Goal: Task Accomplishment & Management: Use online tool/utility

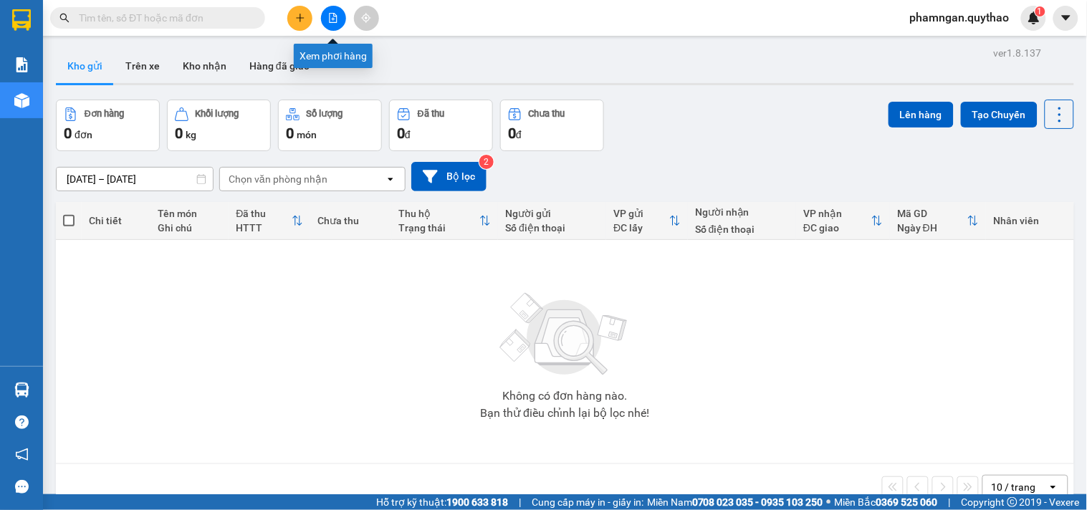
click at [335, 19] on icon "file-add" at bounding box center [333, 18] width 10 height 10
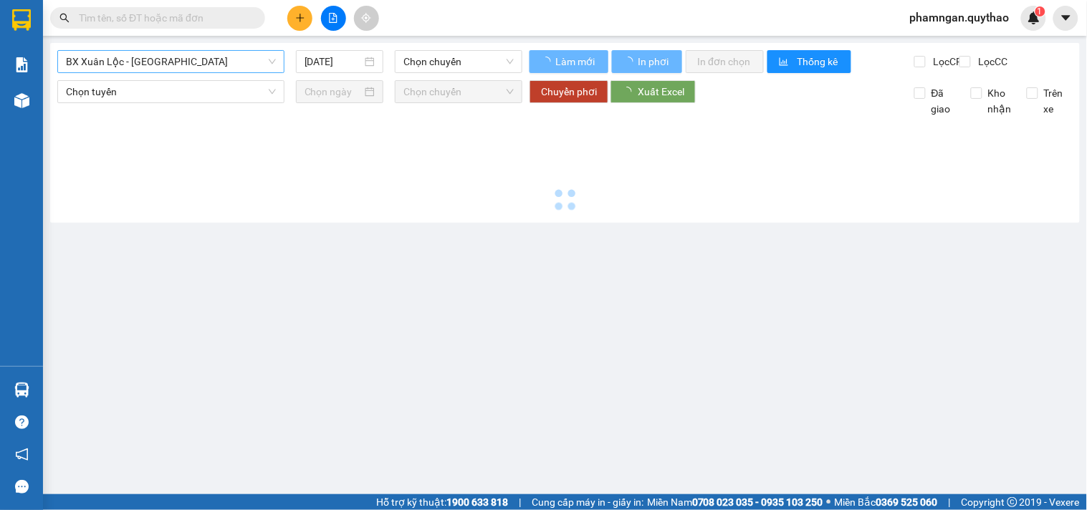
type input "12/08/2025"
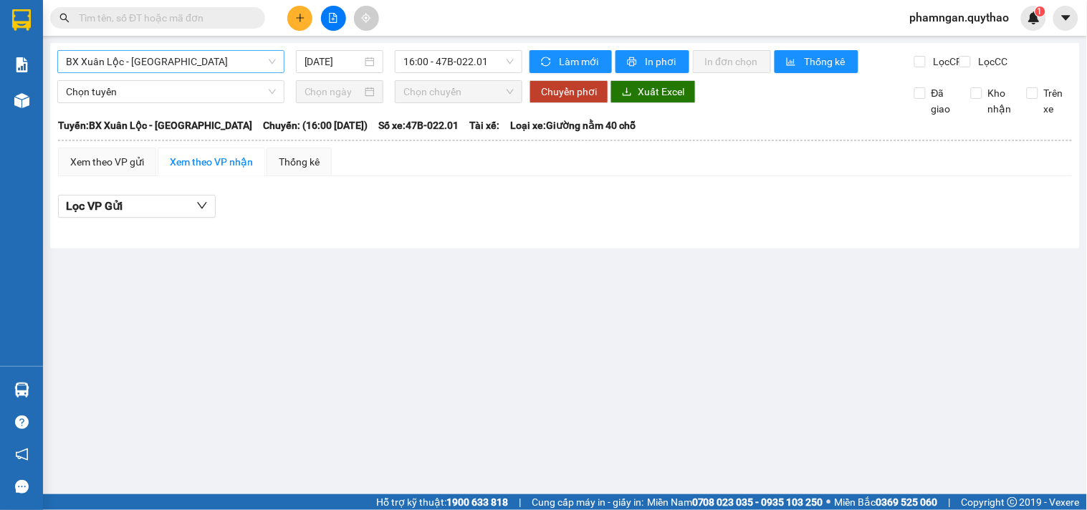
click at [215, 67] on span "BX Xuân Lộc - BX Sơn Hoà" at bounding box center [171, 61] width 210 height 21
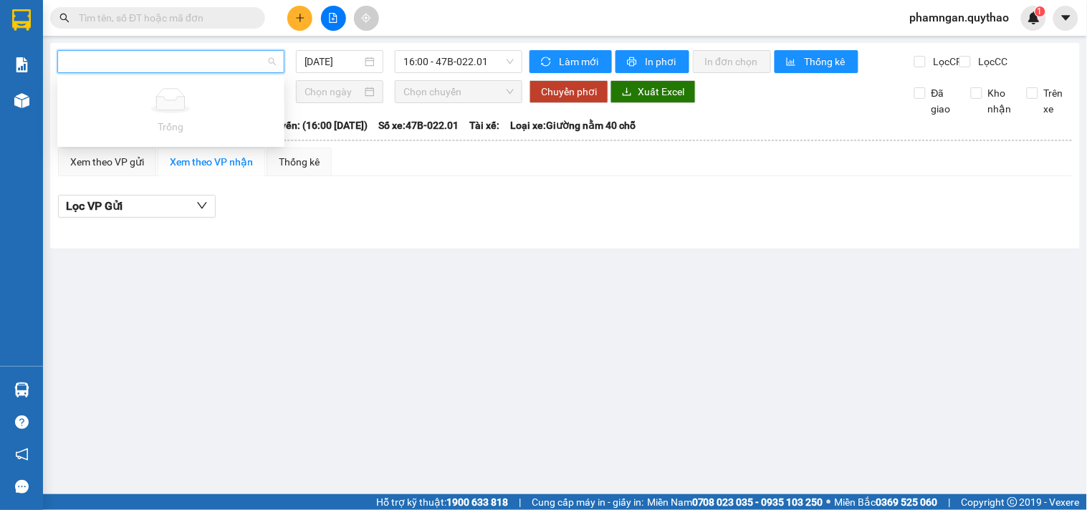
click at [398, 219] on div at bounding box center [565, 218] width 1014 height 1
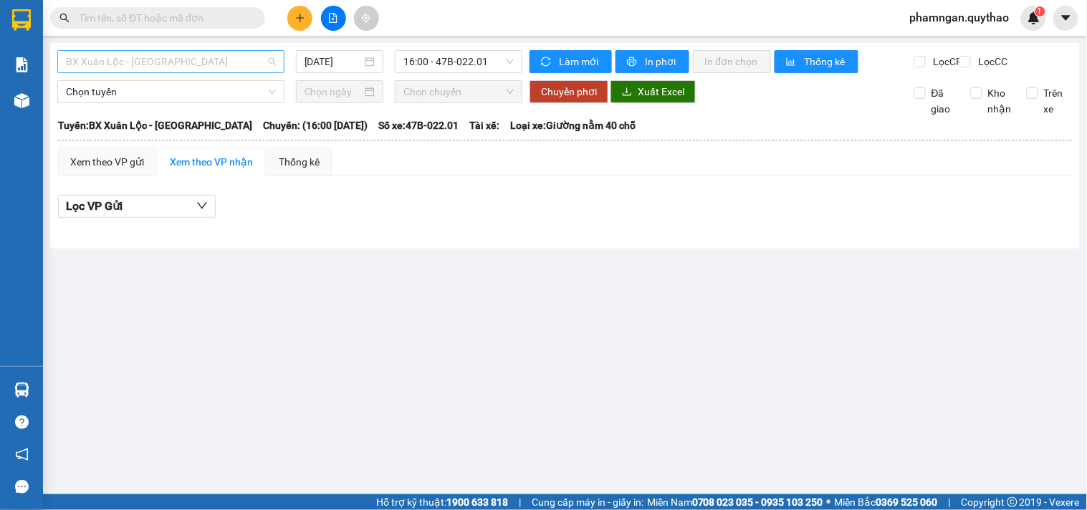
click at [211, 62] on span "BX Xuân Lộc - BX Sơn Hoà" at bounding box center [171, 61] width 210 height 21
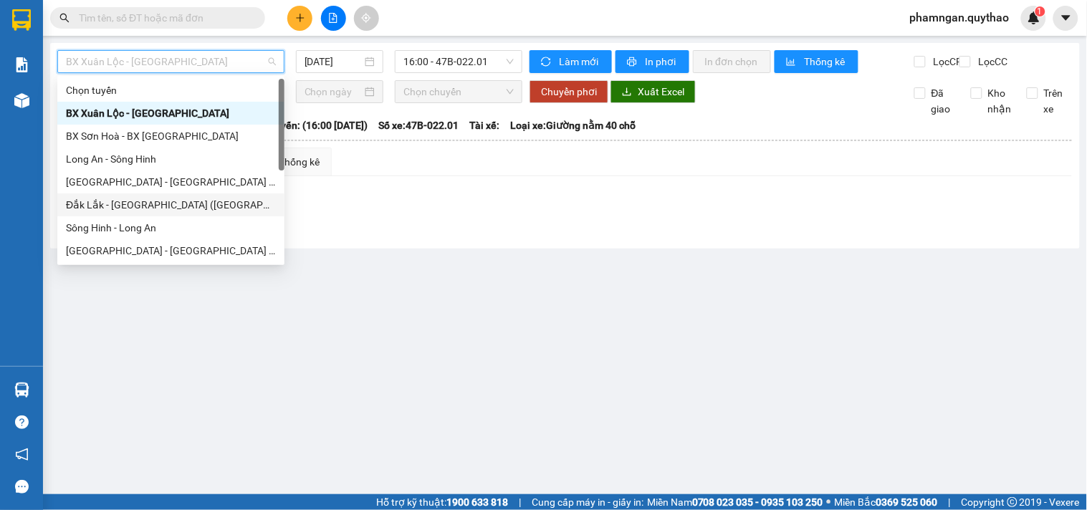
scroll to position [80, 0]
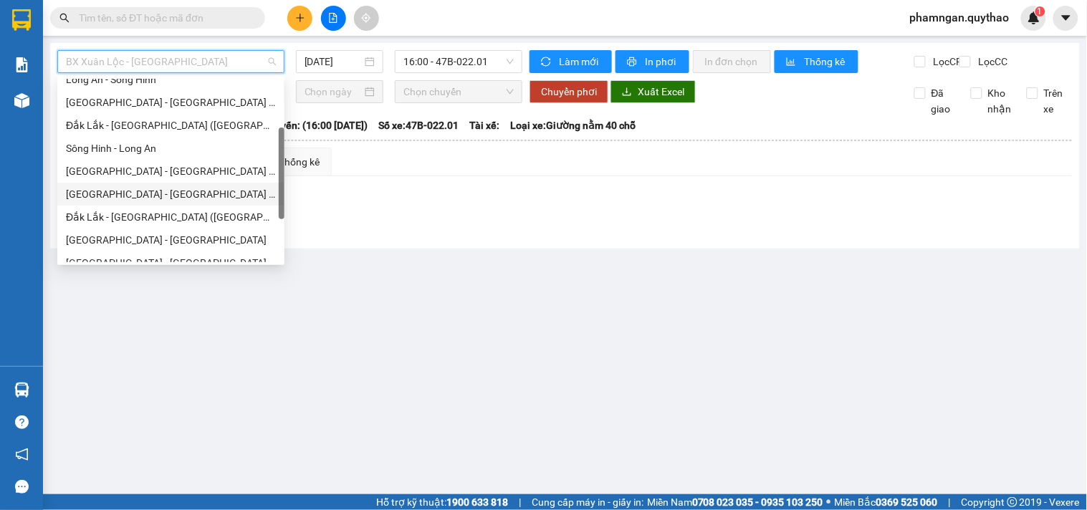
click at [158, 203] on div "Sài Gòn - Đắk Lắk (BXMT - BXMĐ cũ)" at bounding box center [170, 194] width 227 height 23
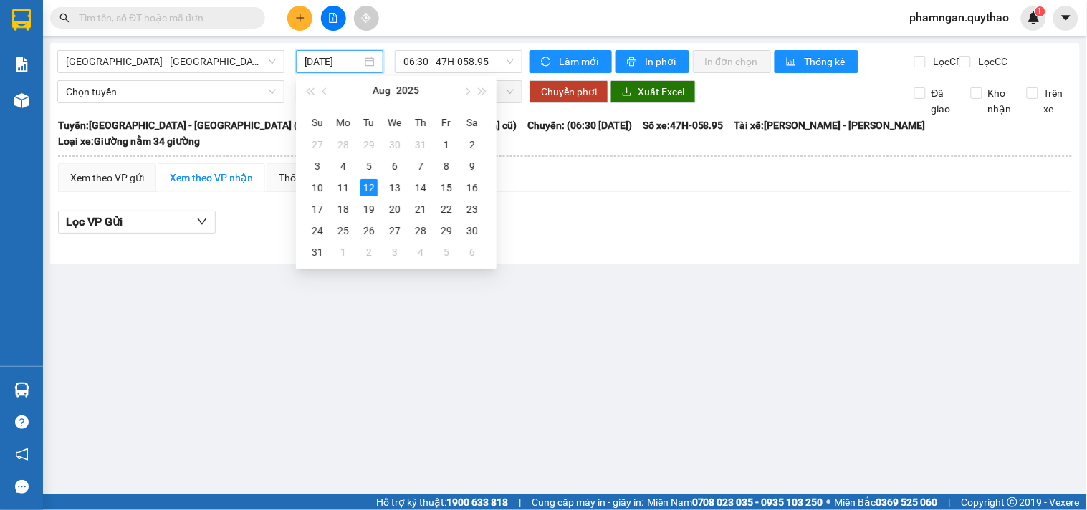
click at [340, 62] on input "12/08/2025" at bounding box center [333, 62] width 58 height 16
click at [340, 185] on div "11" at bounding box center [343, 187] width 17 height 17
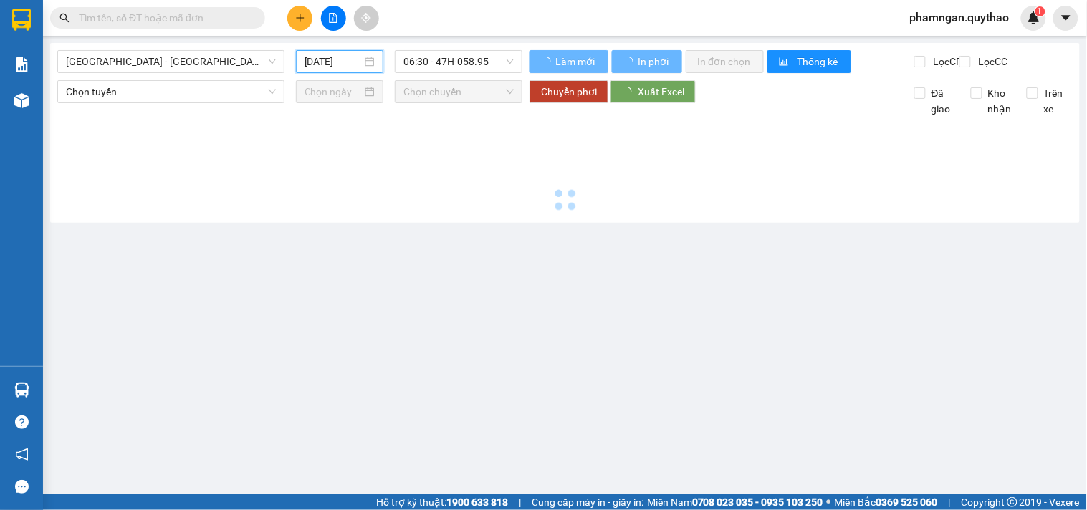
type input "11/08/2025"
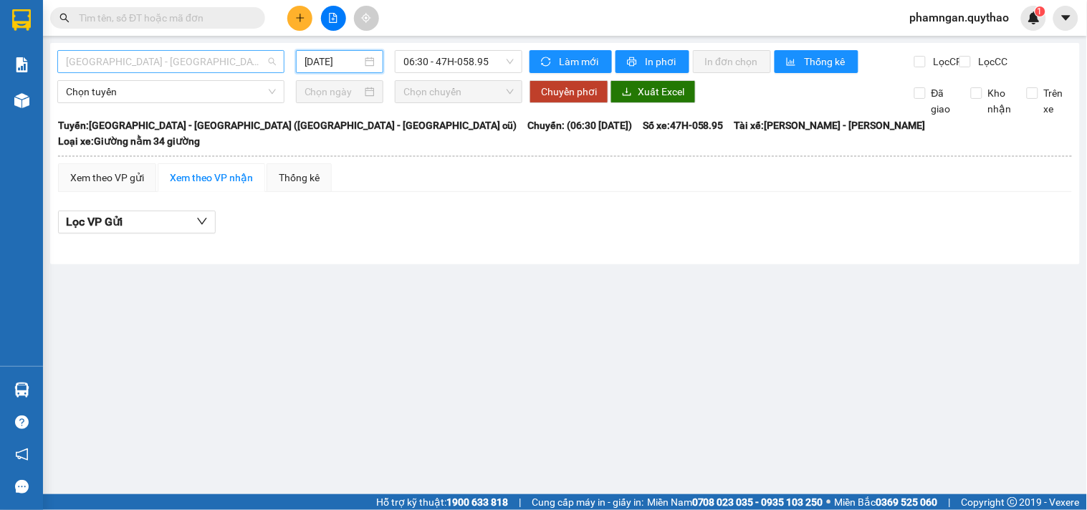
click at [224, 63] on span "Sài Gòn - Đắk Lắk (BXMT - BXMĐ cũ)" at bounding box center [171, 61] width 210 height 21
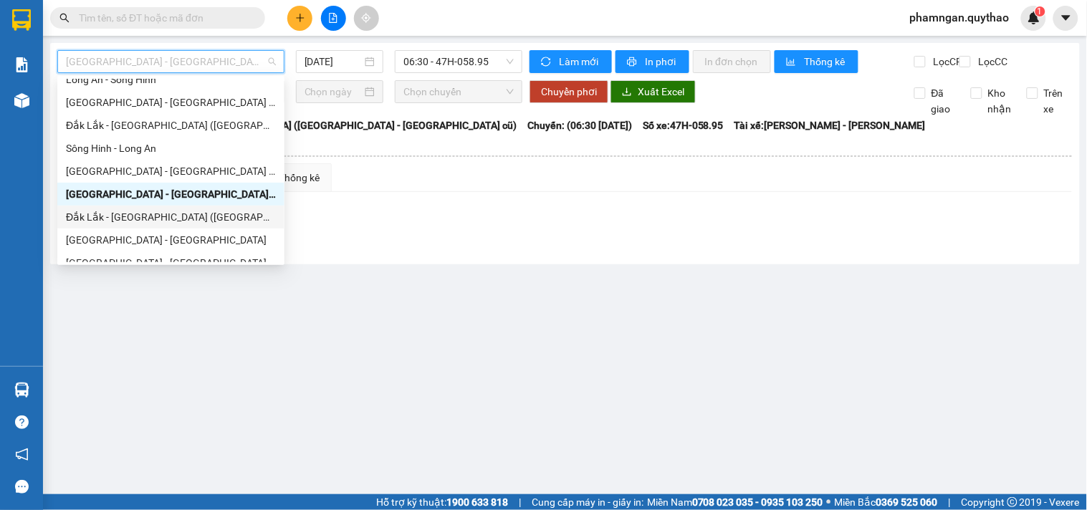
click at [135, 211] on div "Đắk Lắk - Sài Gòn (BXMT)" at bounding box center [171, 217] width 210 height 16
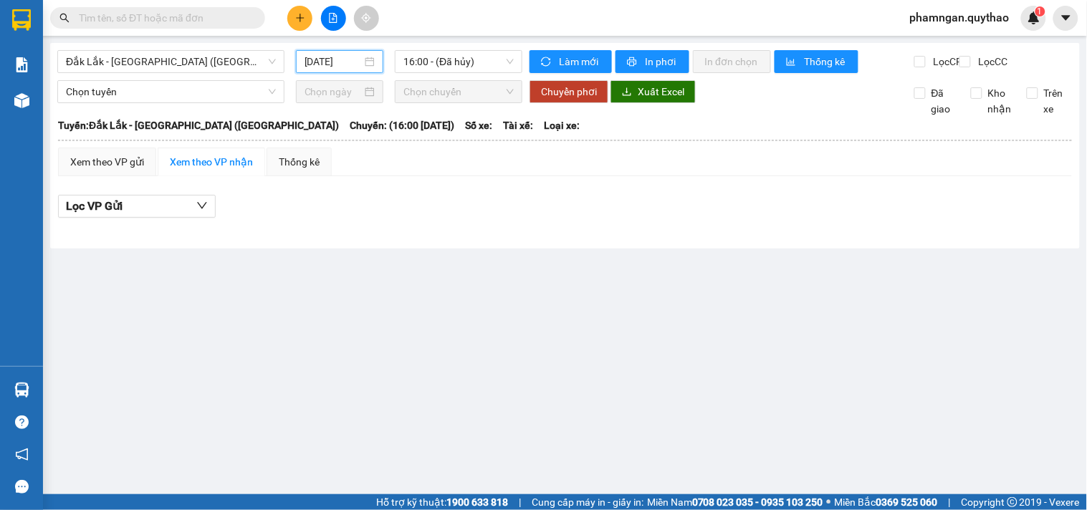
click at [340, 66] on input "12/08/2025" at bounding box center [333, 62] width 58 height 16
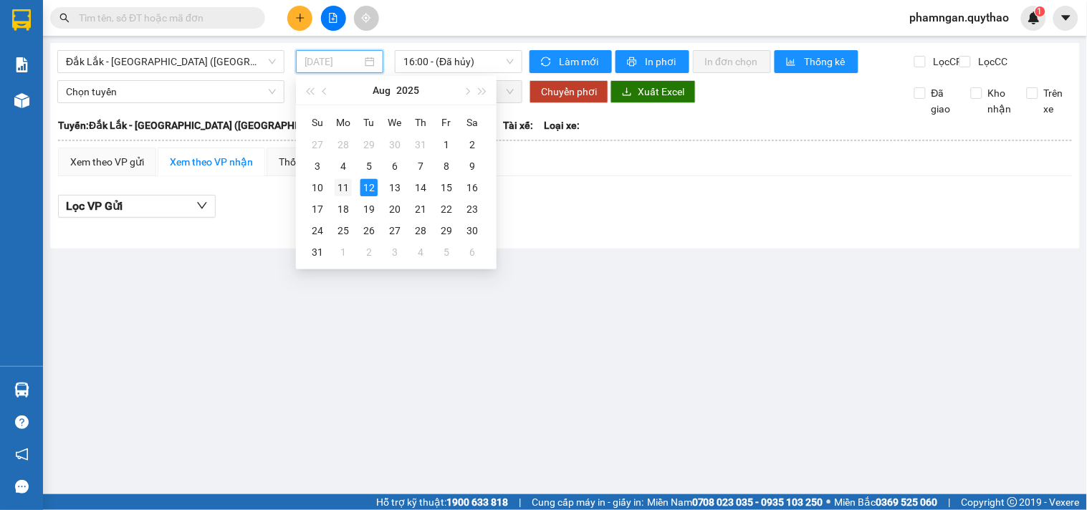
click at [340, 187] on div "11" at bounding box center [343, 187] width 17 height 17
type input "11/08/2025"
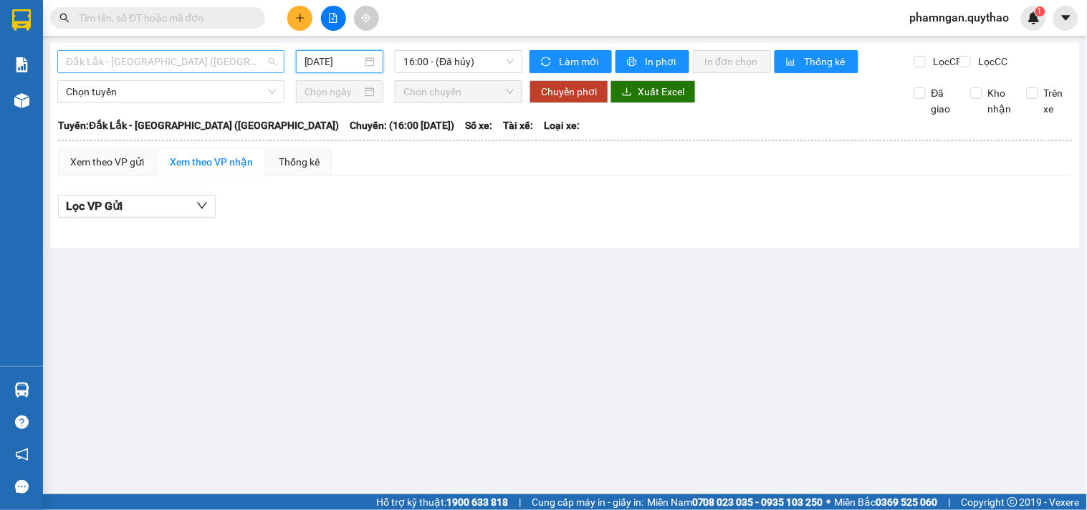
click at [248, 60] on span "Đắk Lắk - Sài Gòn (BXMT)" at bounding box center [171, 61] width 210 height 21
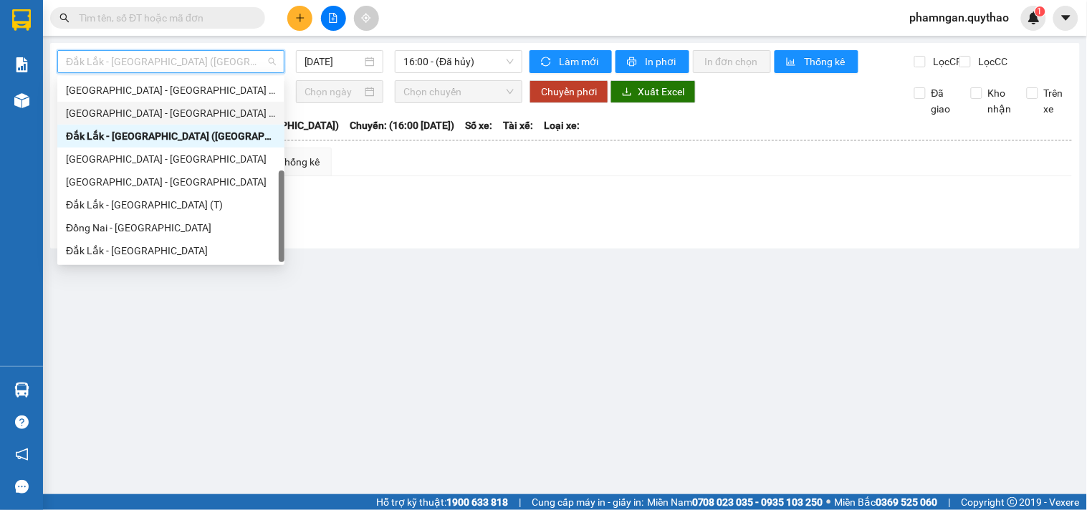
scroll to position [160, 0]
drag, startPoint x: 155, startPoint y: 197, endPoint x: 255, endPoint y: 125, distance: 123.3
click at [160, 193] on div "Đắk Lắk - Sài Gòn (T)" at bounding box center [170, 204] width 227 height 23
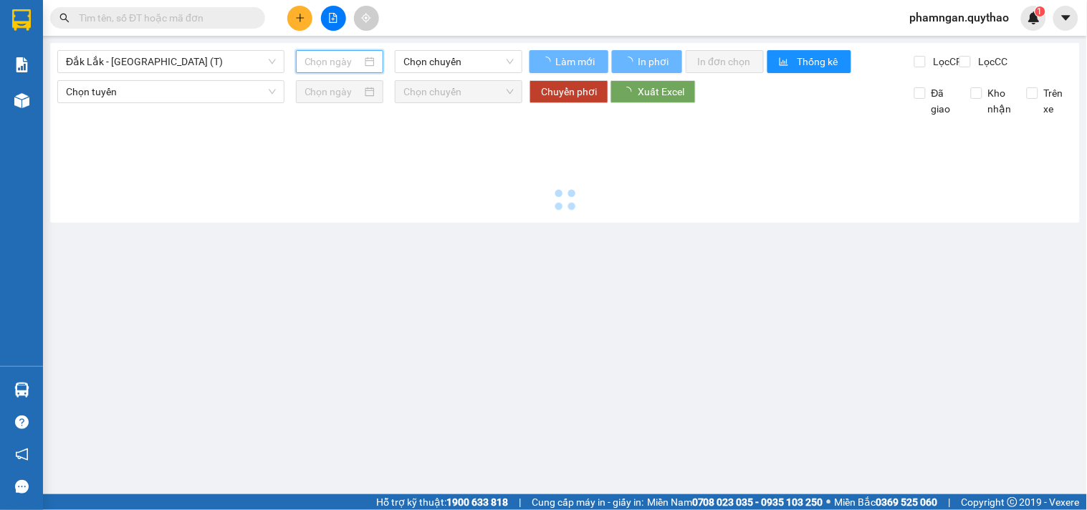
click at [312, 54] on input at bounding box center [333, 62] width 58 height 16
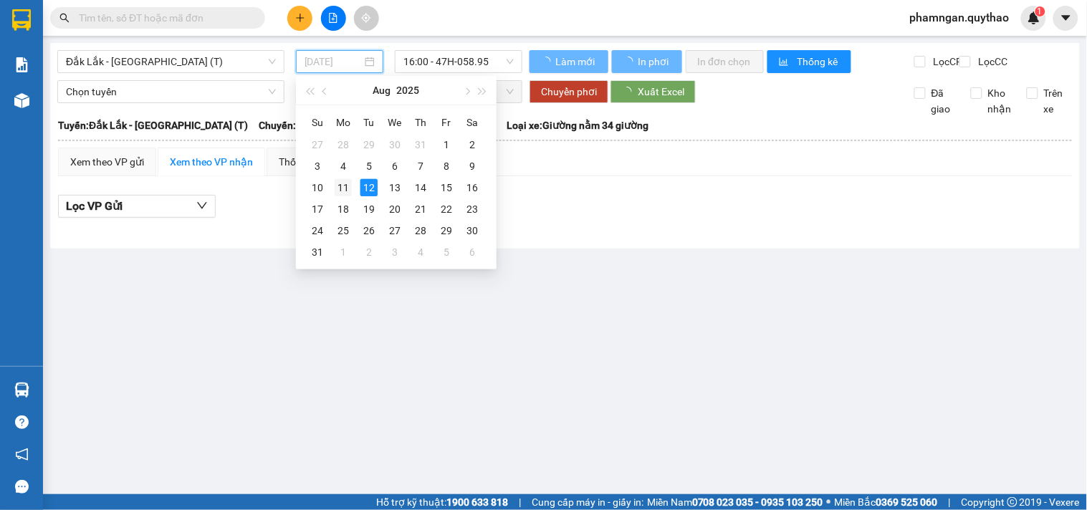
click at [348, 181] on div "11" at bounding box center [343, 187] width 17 height 17
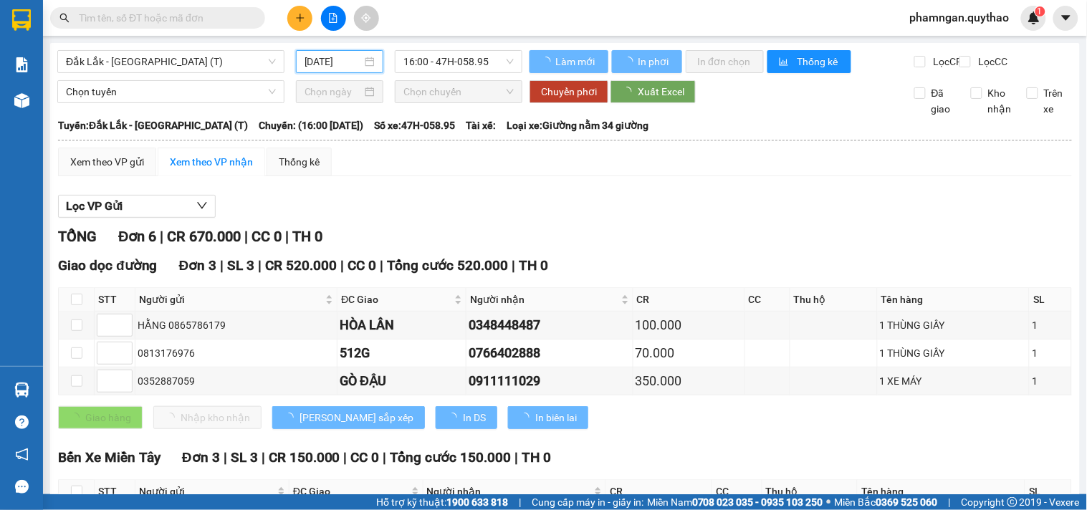
type input "11/08/2025"
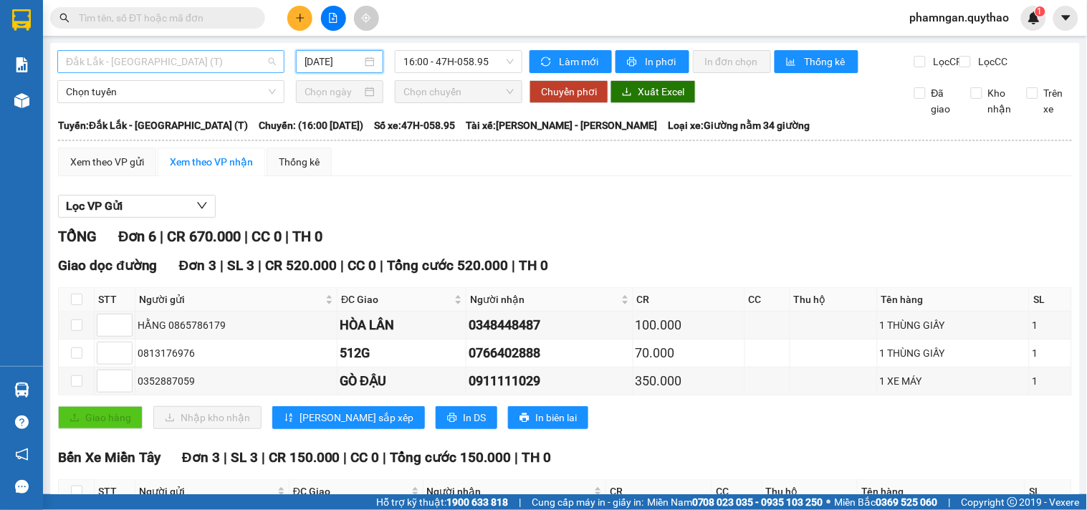
click at [176, 55] on span "Đắk Lắk - Sài Gòn (T)" at bounding box center [171, 61] width 210 height 21
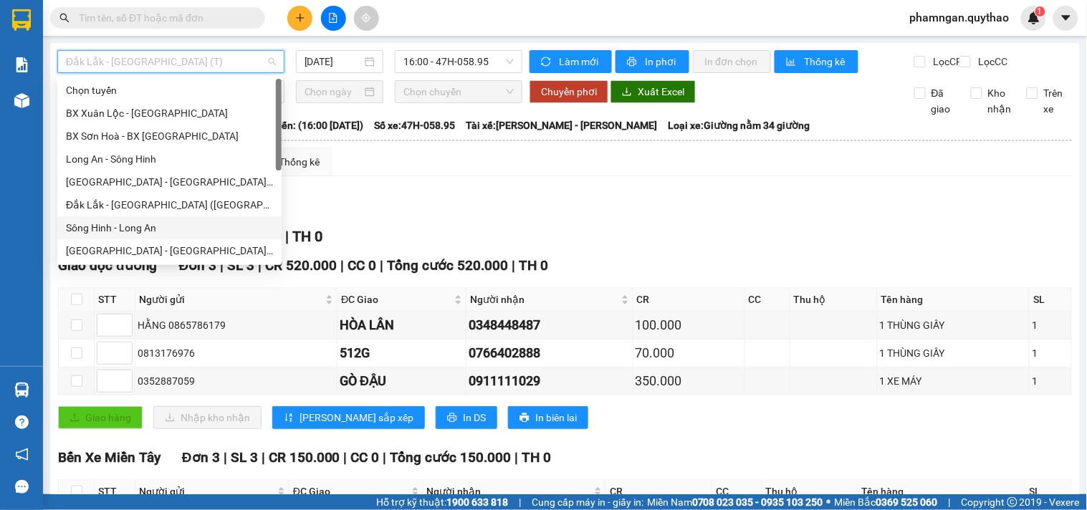
click at [132, 228] on div "Sông Hinh - Long An" at bounding box center [169, 228] width 207 height 16
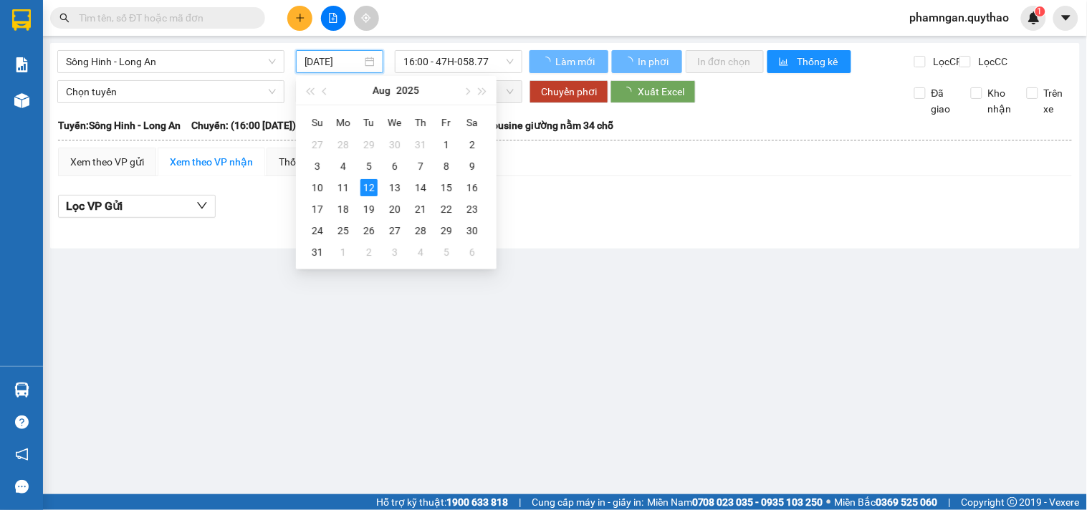
click at [338, 59] on input "12/08/2025" at bounding box center [333, 62] width 58 height 16
click at [347, 182] on div "11" at bounding box center [343, 187] width 17 height 17
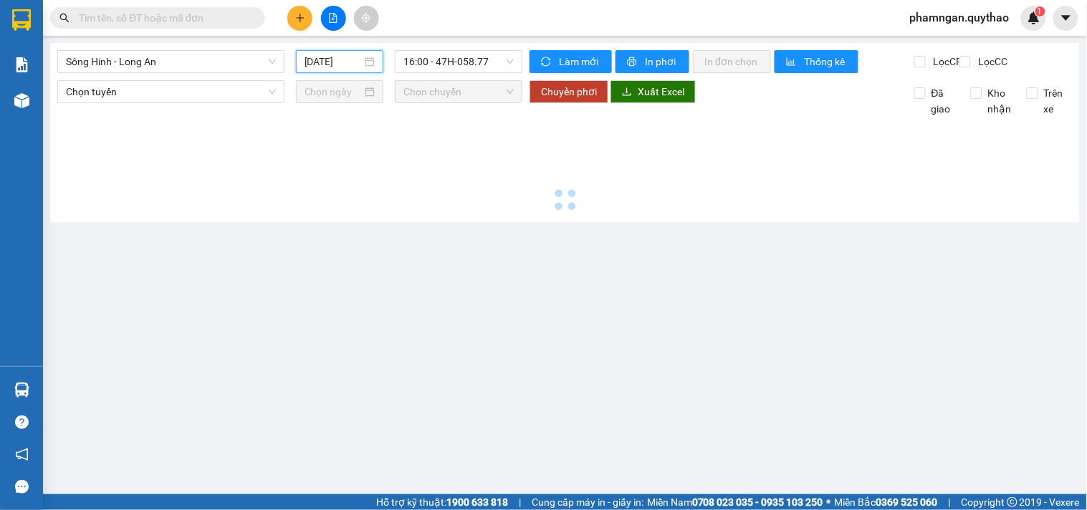
type input "11/08/2025"
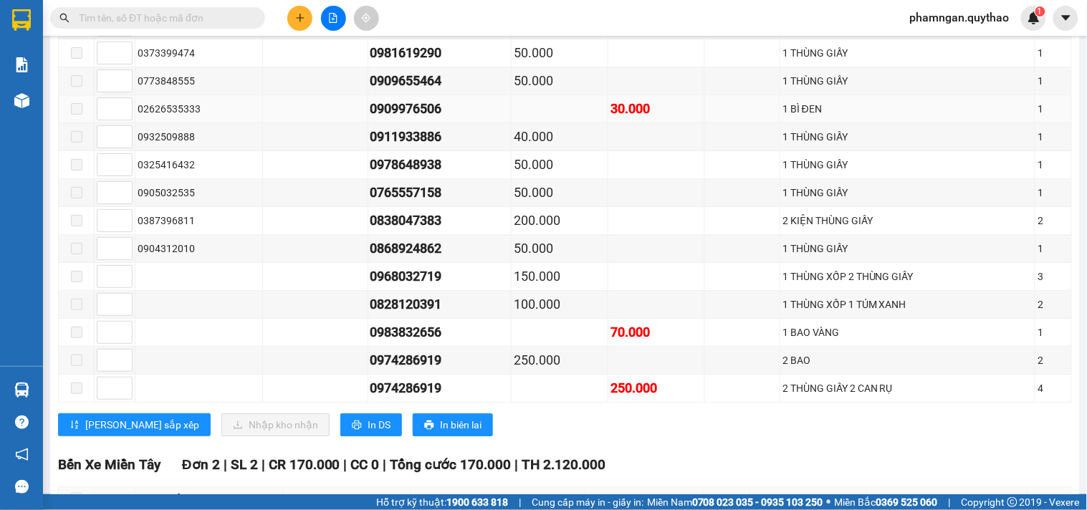
scroll to position [1219, 0]
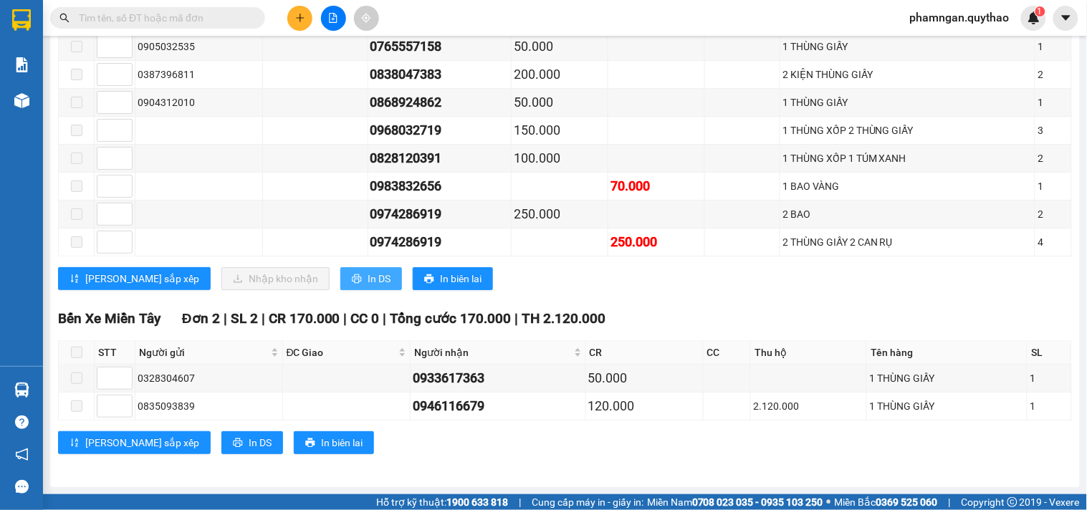
click at [368, 285] on span "In DS" at bounding box center [379, 279] width 23 height 16
